Goal: Find specific page/section

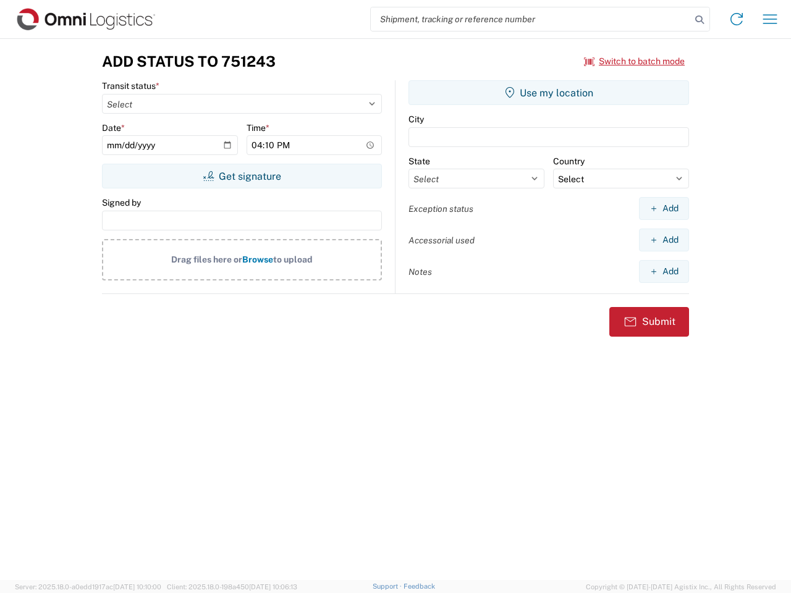
click at [531, 19] on input "search" at bounding box center [531, 18] width 320 height 23
click at [700, 20] on icon at bounding box center [699, 19] width 17 height 17
click at [737, 19] on icon at bounding box center [737, 19] width 20 height 20
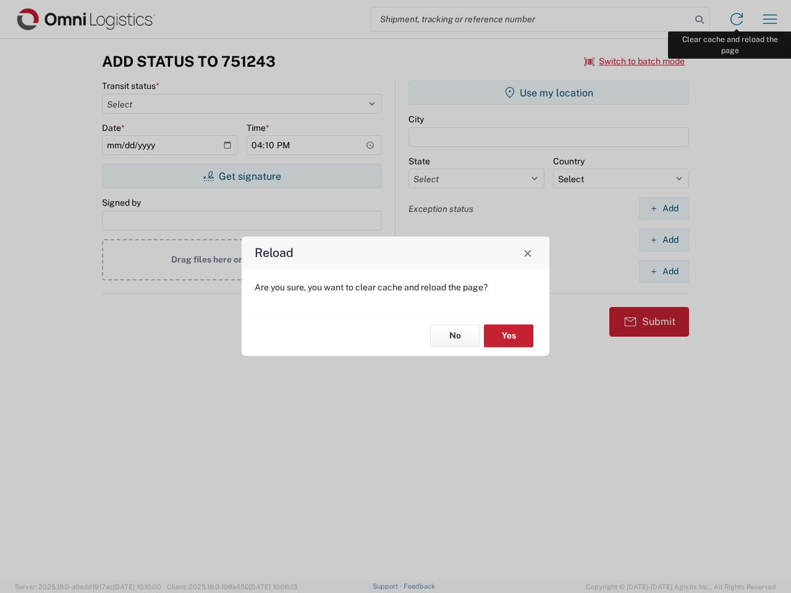
click at [770, 19] on div "Reload Are you sure, you want to clear cache and reload the page? No Yes" at bounding box center [395, 296] width 791 height 593
click at [635, 61] on div "Reload Are you sure, you want to clear cache and reload the page? No Yes" at bounding box center [395, 296] width 791 height 593
click at [242, 176] on div "Reload Are you sure, you want to clear cache and reload the page? No Yes" at bounding box center [395, 296] width 791 height 593
click at [549, 93] on div "Reload Are you sure, you want to clear cache and reload the page? No Yes" at bounding box center [395, 296] width 791 height 593
click at [664, 208] on div "Reload Are you sure, you want to clear cache and reload the page? No Yes" at bounding box center [395, 296] width 791 height 593
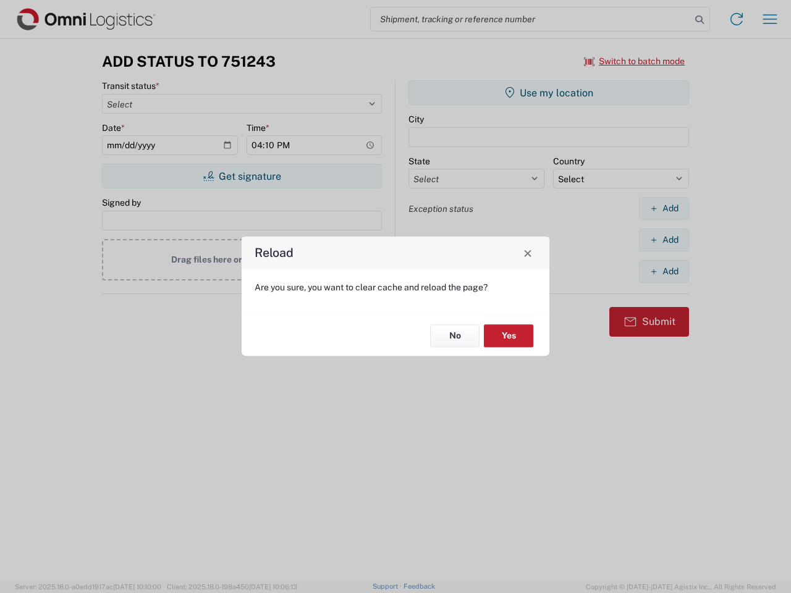
click at [664, 240] on div "Reload Are you sure, you want to clear cache and reload the page? No Yes" at bounding box center [395, 296] width 791 height 593
click at [664, 271] on div "Reload Are you sure, you want to clear cache and reload the page? No Yes" at bounding box center [395, 296] width 791 height 593
